Goal: Task Accomplishment & Management: Use online tool/utility

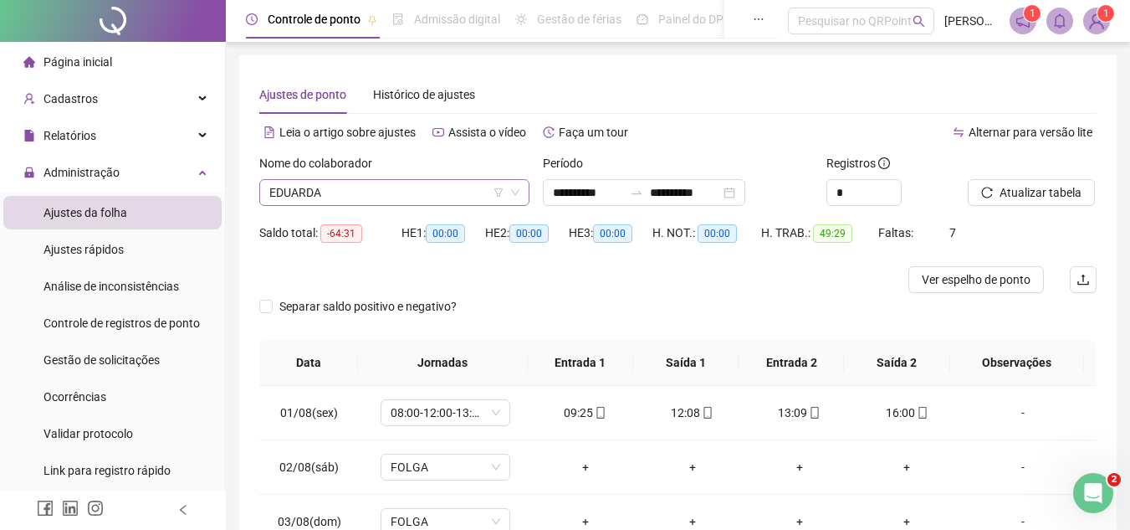
click at [412, 191] on span "EDUARDA" at bounding box center [394, 192] width 250 height 25
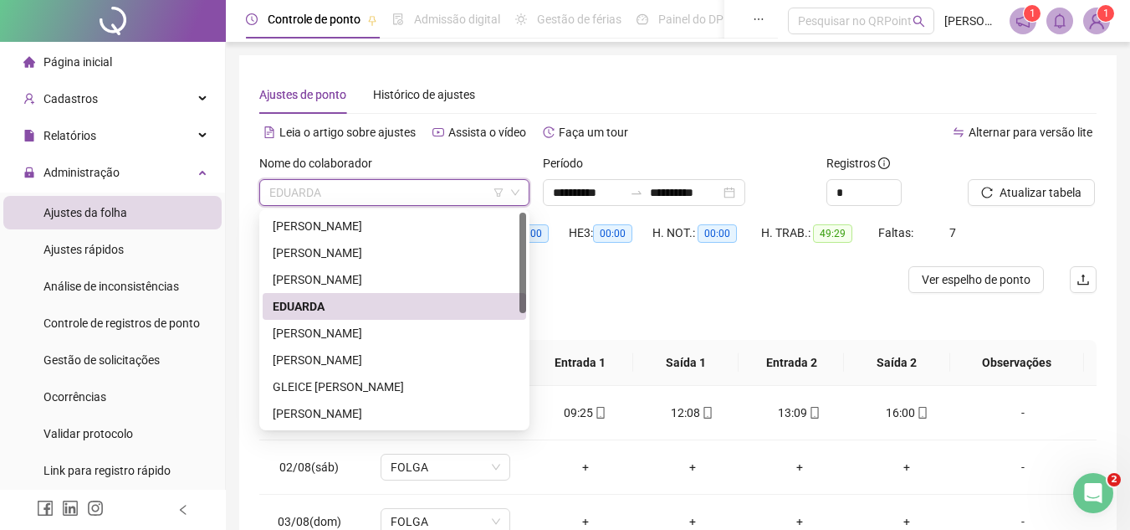
type input "*"
click at [407, 220] on div "[PERSON_NAME]" at bounding box center [394, 226] width 243 height 18
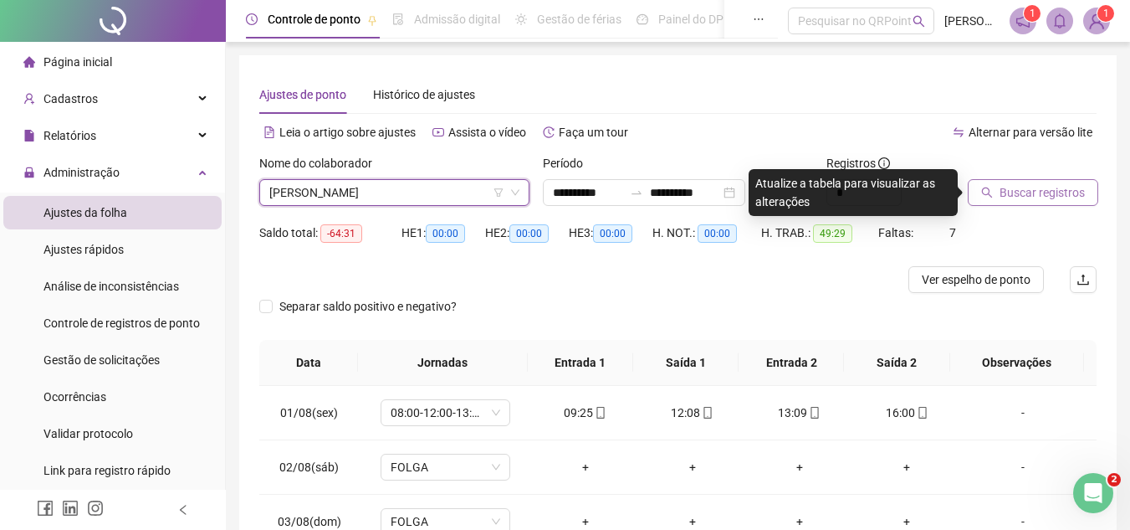
click at [1027, 205] on button "Buscar registros" at bounding box center [1033, 192] width 130 height 27
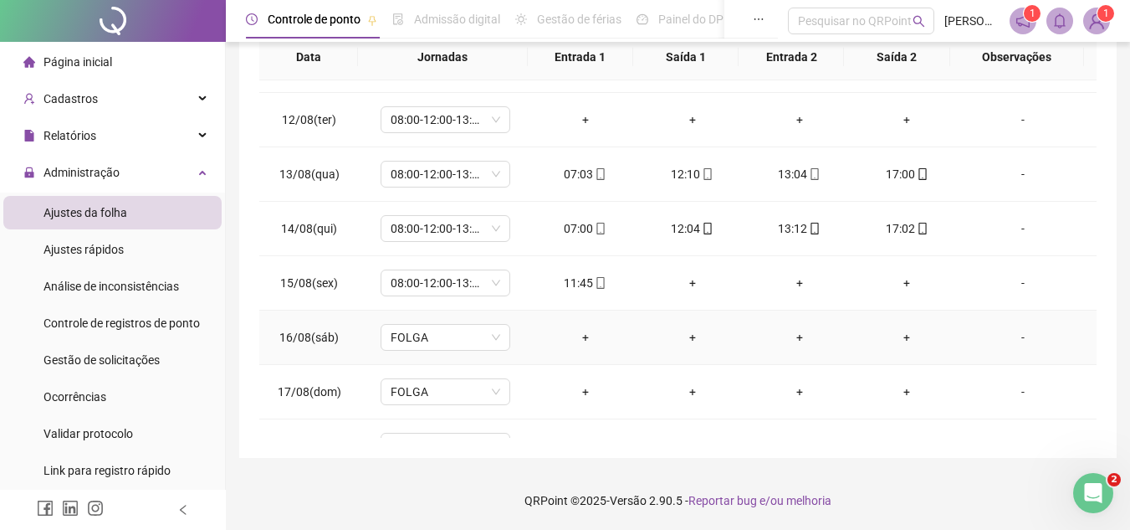
scroll to position [676, 0]
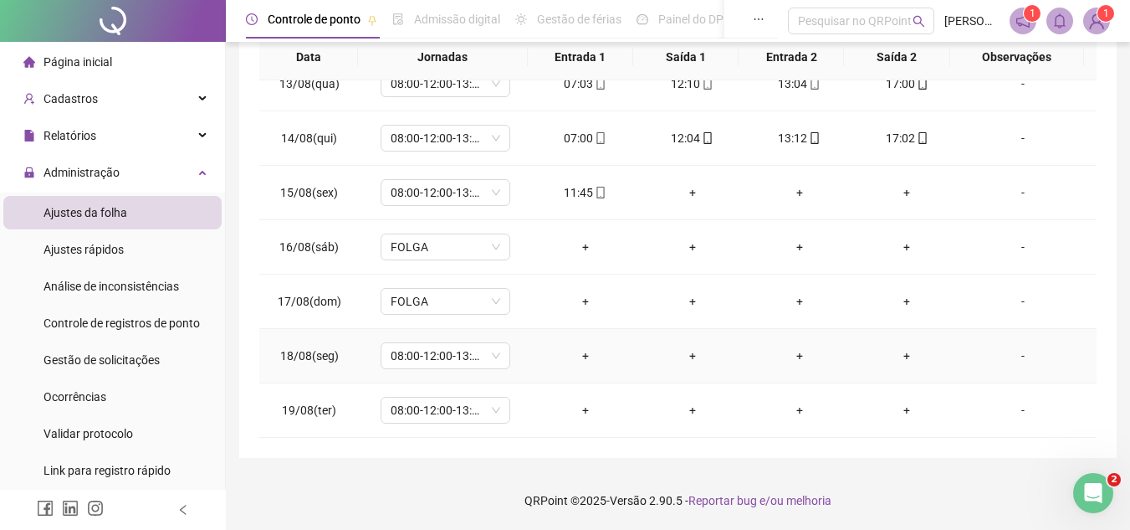
click at [1043, 351] on div "-" at bounding box center [1023, 355] width 99 height 18
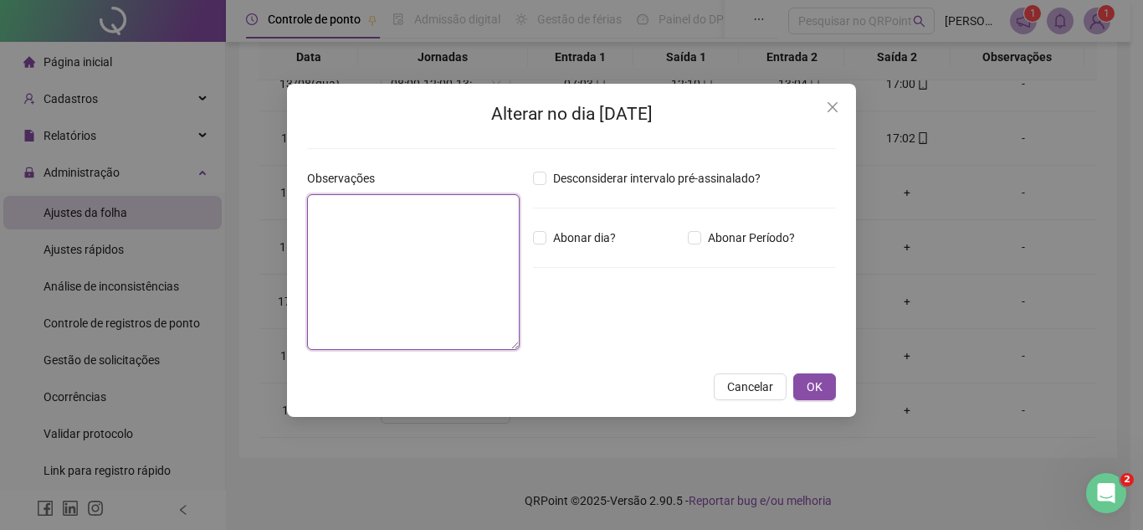
click at [439, 269] on textarea at bounding box center [413, 272] width 212 height 156
type textarea "*****"
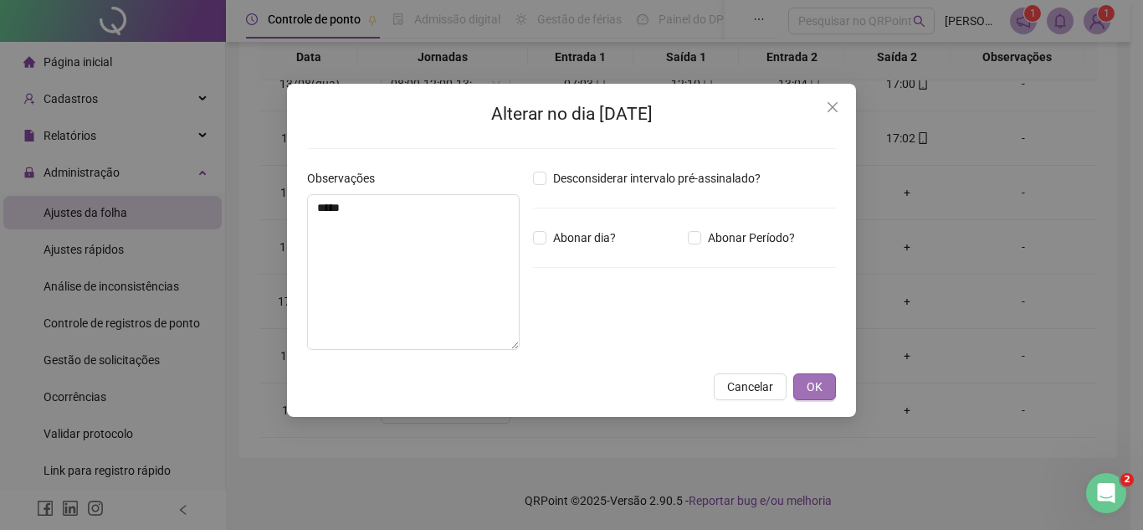
click at [823, 390] on button "OK" at bounding box center [814, 386] width 43 height 27
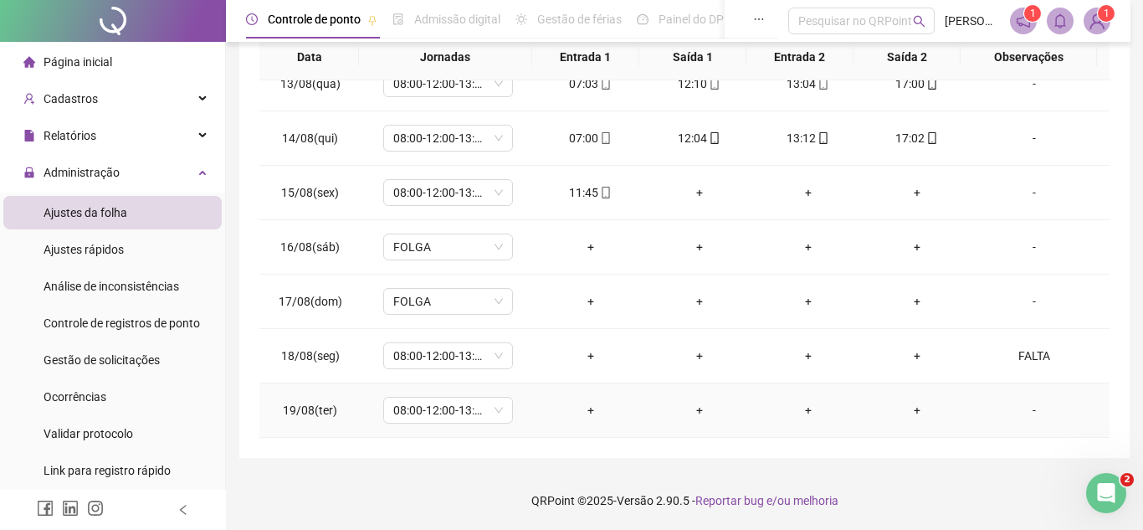
click at [1032, 404] on div "-" at bounding box center [1034, 410] width 99 height 18
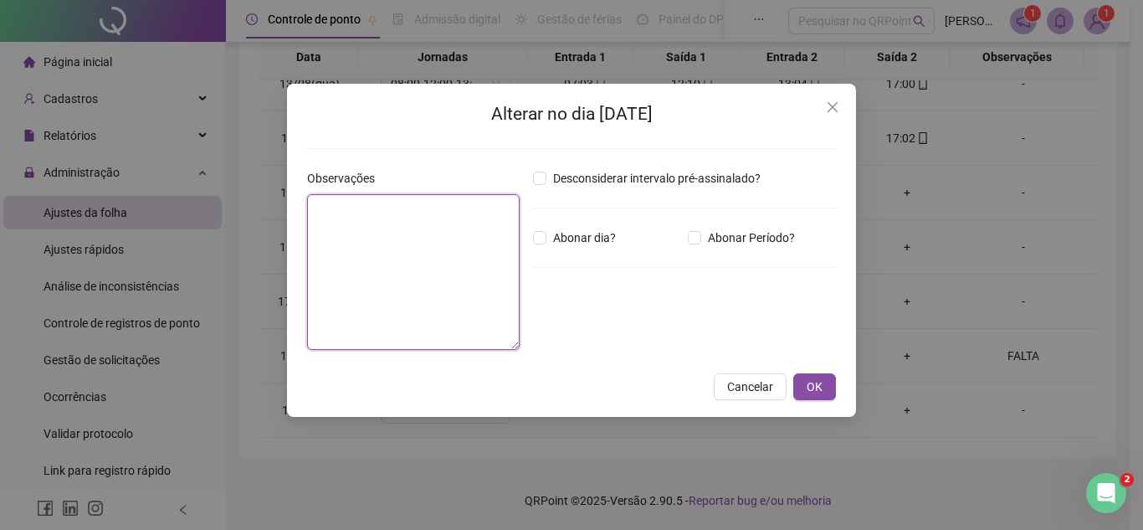
click at [395, 261] on textarea at bounding box center [413, 272] width 212 height 156
type textarea "*****"
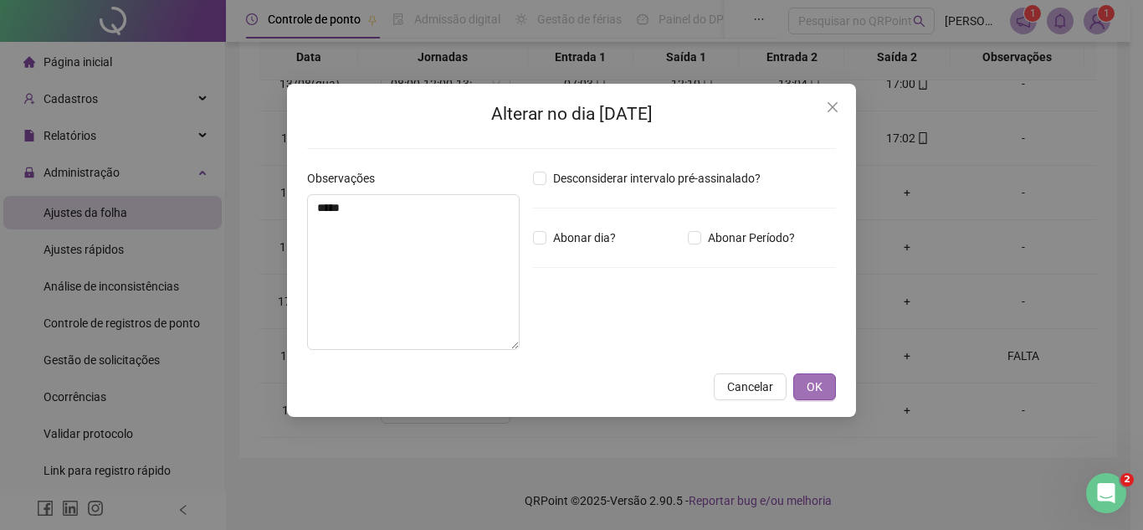
click at [824, 381] on button "OK" at bounding box center [814, 386] width 43 height 27
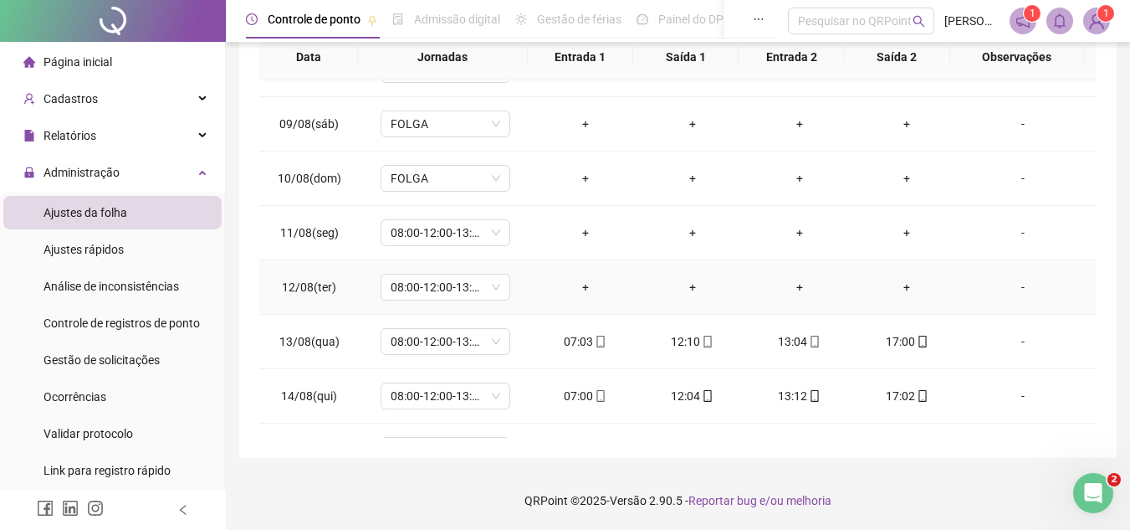
scroll to position [502, 0]
